Goal: Transaction & Acquisition: Subscribe to service/newsletter

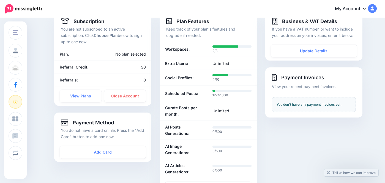
scroll to position [46, 0]
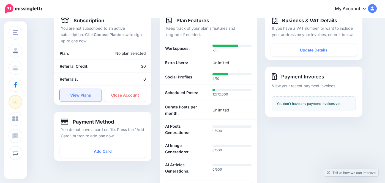
click at [78, 96] on link "View Plans" at bounding box center [81, 95] width 42 height 13
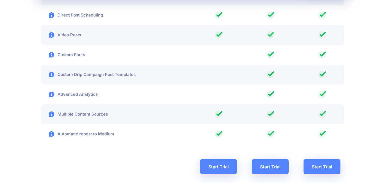
scroll to position [980, 0]
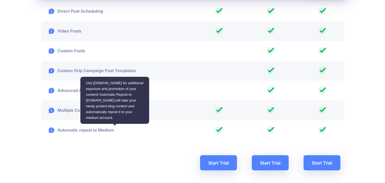
click at [83, 129] on p "Automatic repost to Medium" at bounding box center [77, 130] width 73 height 7
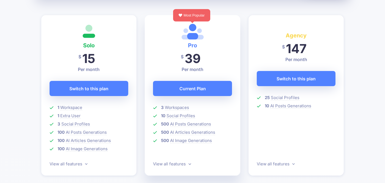
scroll to position [154, 0]
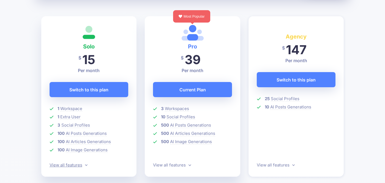
click at [71, 166] on link "View all features" at bounding box center [69, 164] width 38 height 5
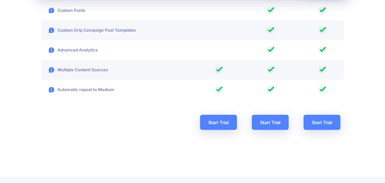
scroll to position [1021, 0]
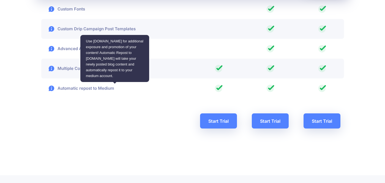
click at [78, 87] on p "Automatic repost to Medium" at bounding box center [77, 88] width 73 height 7
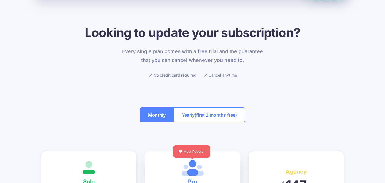
scroll to position [0, 0]
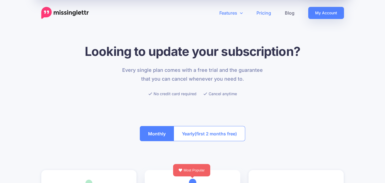
click at [243, 14] on link "Features" at bounding box center [231, 13] width 37 height 12
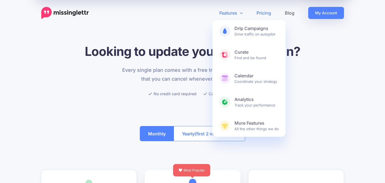
click at [225, 11] on link "Features" at bounding box center [231, 13] width 37 height 12
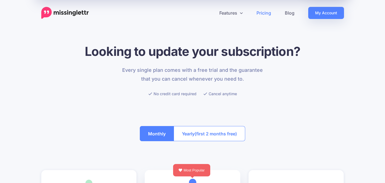
click at [66, 9] on img at bounding box center [65, 13] width 48 height 12
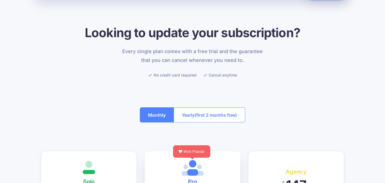
scroll to position [41, 0]
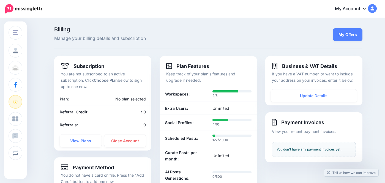
scroll to position [0, 0]
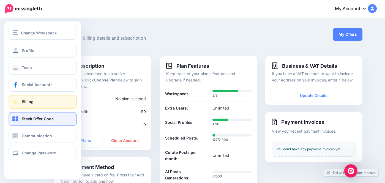
click at [16, 123] on link "Stack Offer Code" at bounding box center [43, 119] width 68 height 14
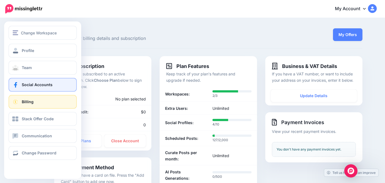
click at [22, 83] on span "Social Accounts" at bounding box center [37, 84] width 31 height 5
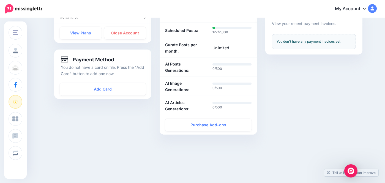
scroll to position [122, 0]
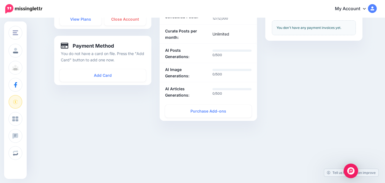
click at [353, 171] on img "Open Intercom Messenger" at bounding box center [350, 170] width 7 height 7
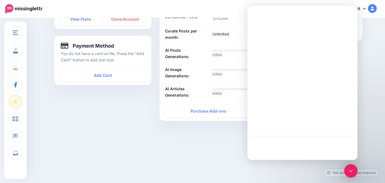
scroll to position [0, 0]
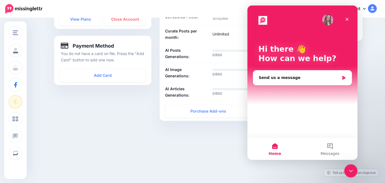
click at [373, 9] on img at bounding box center [372, 8] width 9 height 9
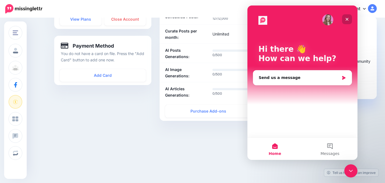
click at [346, 20] on icon "Close" at bounding box center [347, 19] width 3 height 3
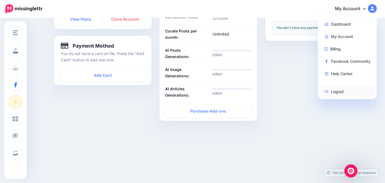
click at [333, 92] on link "Logout" at bounding box center [347, 91] width 55 height 11
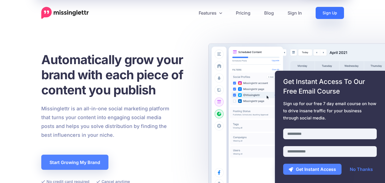
click at [329, 14] on link "Sign Up" at bounding box center [330, 13] width 28 height 12
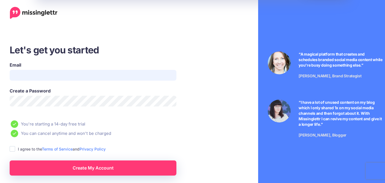
type input "**********"
click at [37, 74] on input "**********" at bounding box center [93, 75] width 167 height 11
type input "*"
type input "**********"
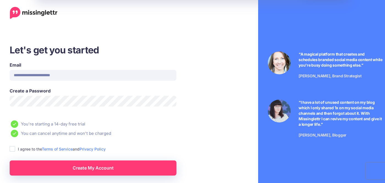
click at [134, 135] on li "You can cancel anytime and won't be charged" at bounding box center [111, 134] width 202 height 8
click at [11, 150] on ins at bounding box center [13, 149] width 6 height 6
click at [76, 166] on link "Create My Account" at bounding box center [93, 168] width 167 height 15
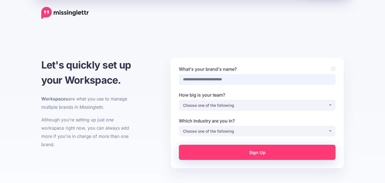
click at [199, 82] on input "What's your brand's name?" at bounding box center [257, 79] width 157 height 11
click at [219, 79] on input "What's your brand's name?" at bounding box center [257, 79] width 157 height 11
type input "***"
click at [237, 106] on div "Choose one of the following" at bounding box center [255, 105] width 145 height 7
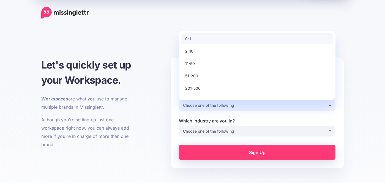
click at [225, 44] on link "0-1" at bounding box center [257, 38] width 152 height 11
select select "*"
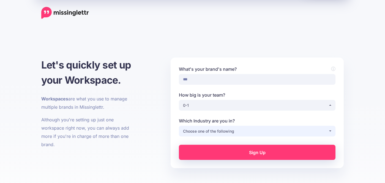
click at [213, 130] on div "Choose one of the following" at bounding box center [255, 131] width 145 height 7
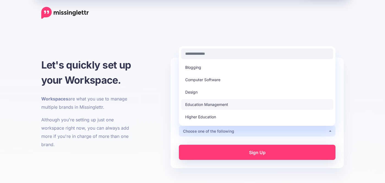
click at [206, 103] on span "Education Management" at bounding box center [206, 104] width 43 height 7
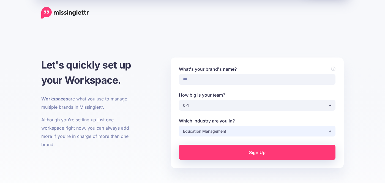
click at [216, 127] on button "Education Management" at bounding box center [257, 131] width 157 height 11
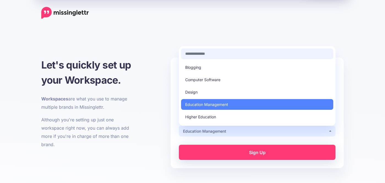
scroll to position [5, 0]
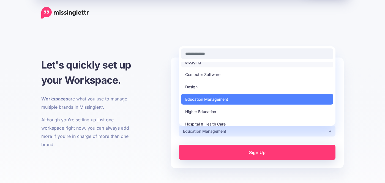
click at [203, 63] on link "Blogging" at bounding box center [257, 62] width 152 height 11
select select "********"
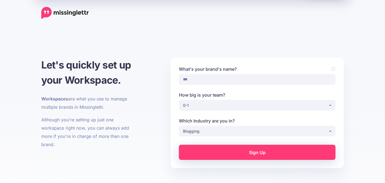
click at [233, 154] on link "Sign Up" at bounding box center [257, 152] width 157 height 15
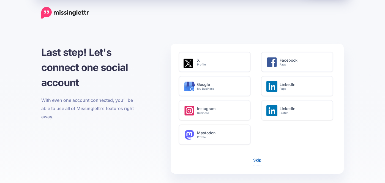
click at [257, 159] on link "Skip" at bounding box center [257, 160] width 8 height 5
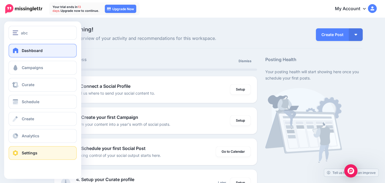
click at [28, 155] on span "Settings" at bounding box center [30, 153] width 16 height 5
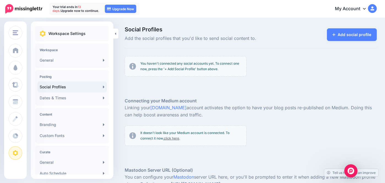
click at [170, 138] on link "click here" at bounding box center [171, 138] width 15 height 4
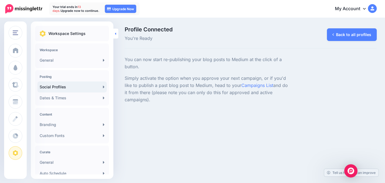
click at [116, 33] on icon at bounding box center [115, 33] width 1 height 2
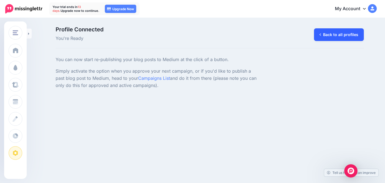
click at [333, 31] on link "Back to all profiles" at bounding box center [339, 34] width 50 height 13
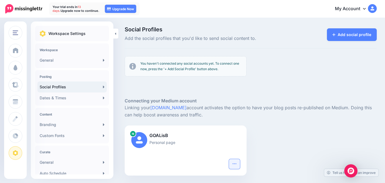
click at [236, 163] on icon "button" at bounding box center [234, 164] width 4 height 4
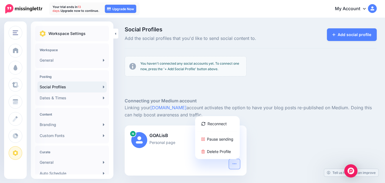
click at [271, 93] on div at bounding box center [251, 89] width 252 height 17
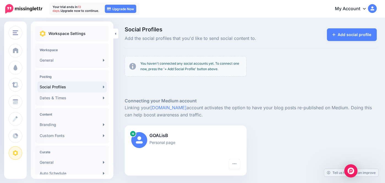
click at [271, 93] on div at bounding box center [251, 89] width 252 height 17
click at [156, 136] on p "GOALisB" at bounding box center [185, 135] width 109 height 7
click at [139, 138] on img at bounding box center [139, 140] width 16 height 16
click at [208, 89] on div at bounding box center [251, 89] width 252 height 17
